Goal: Check status: Check status

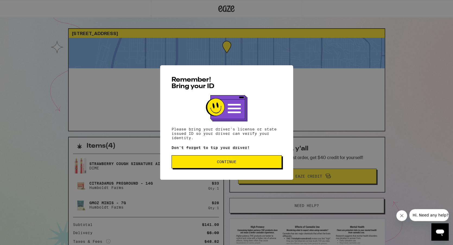
click at [213, 164] on span "Continue" at bounding box center [226, 162] width 101 height 4
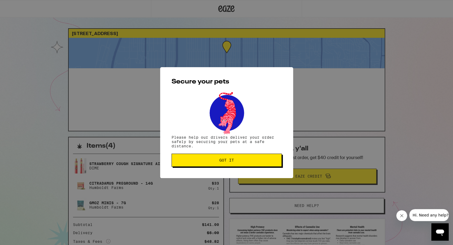
click at [213, 165] on button "Got it" at bounding box center [227, 160] width 110 height 13
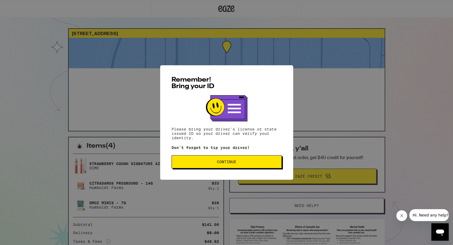
click at [214, 162] on span "Continue" at bounding box center [226, 162] width 101 height 4
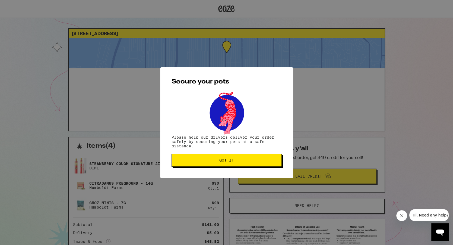
click at [228, 161] on span "Got it" at bounding box center [227, 160] width 15 height 4
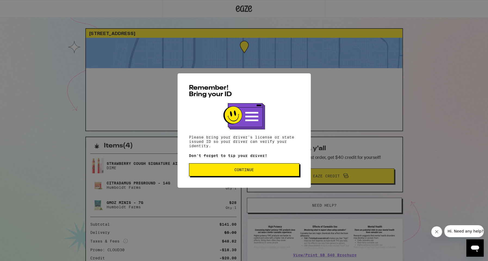
click at [256, 170] on span "Continue" at bounding box center [243, 170] width 101 height 4
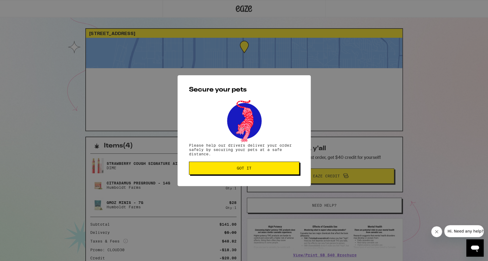
click at [256, 170] on span "Got it" at bounding box center [243, 168] width 101 height 4
